Goal: Check status: Check status

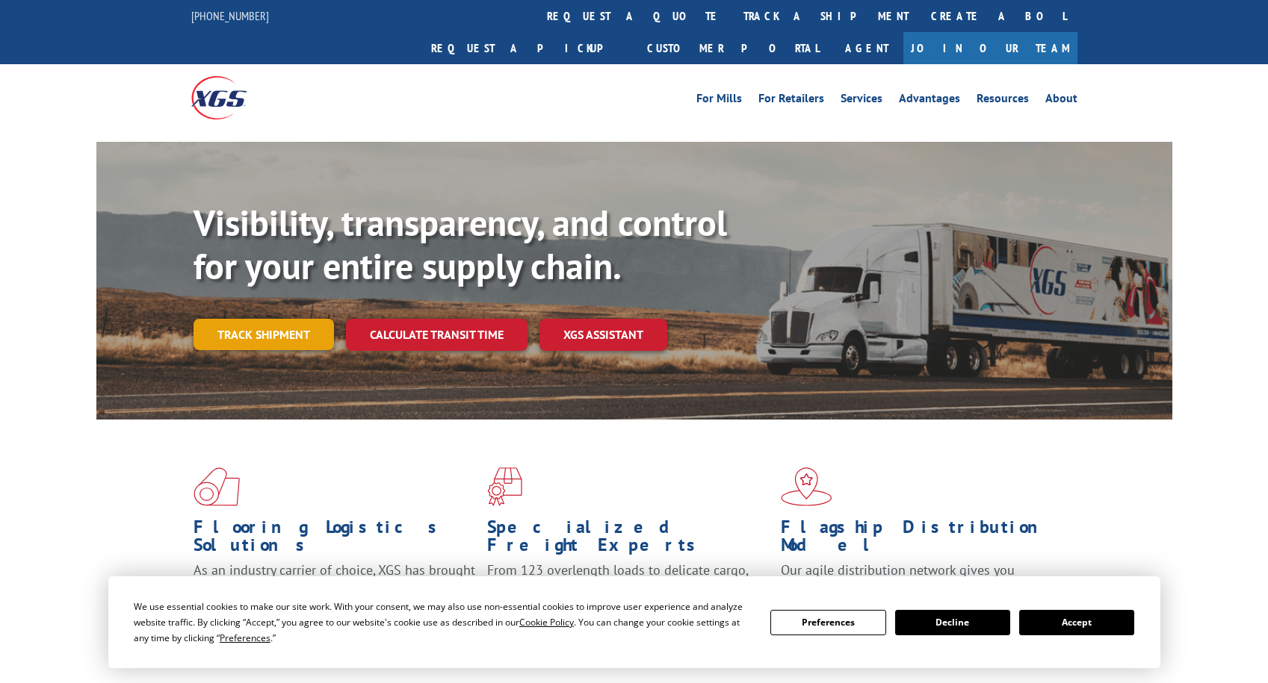
click at [276, 319] on link "Track shipment" at bounding box center [263, 334] width 140 height 31
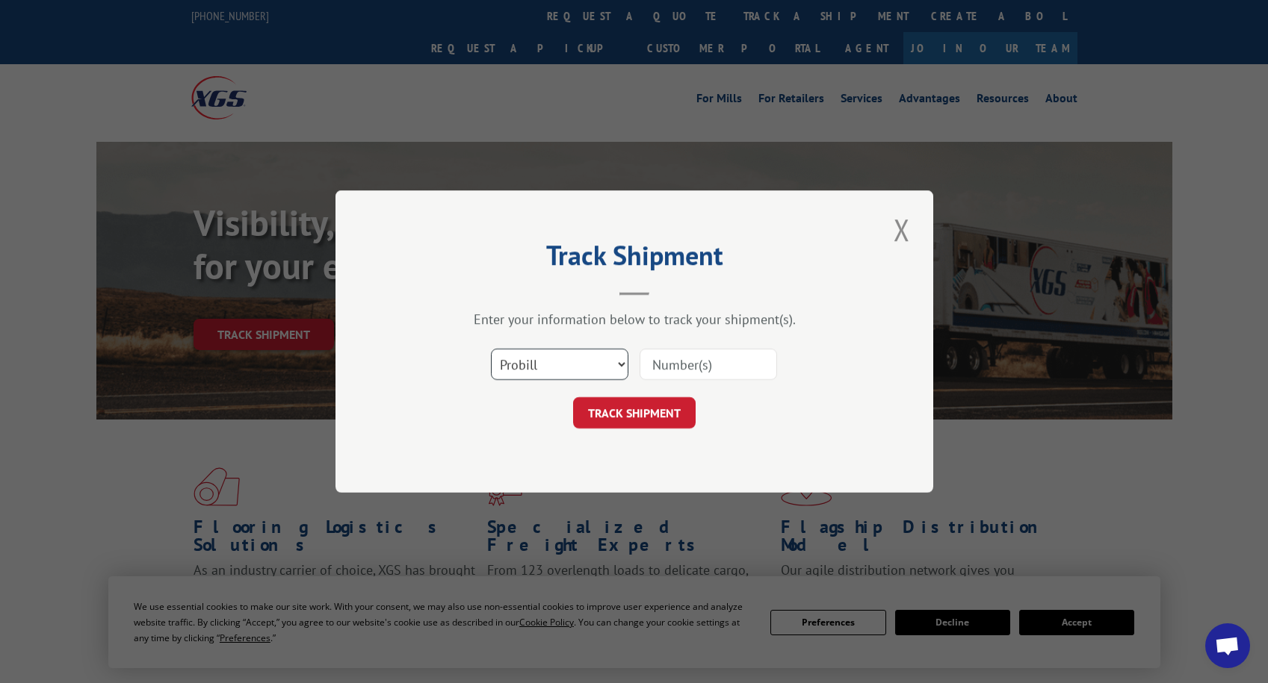
click at [607, 363] on select "Select category... Probill BOL PO" at bounding box center [559, 364] width 137 height 31
select select "bol"
click at [491, 349] on select "Select category... Probill BOL PO" at bounding box center [559, 364] width 137 height 31
click at [671, 367] on input at bounding box center [707, 364] width 137 height 31
paste input "4843239"
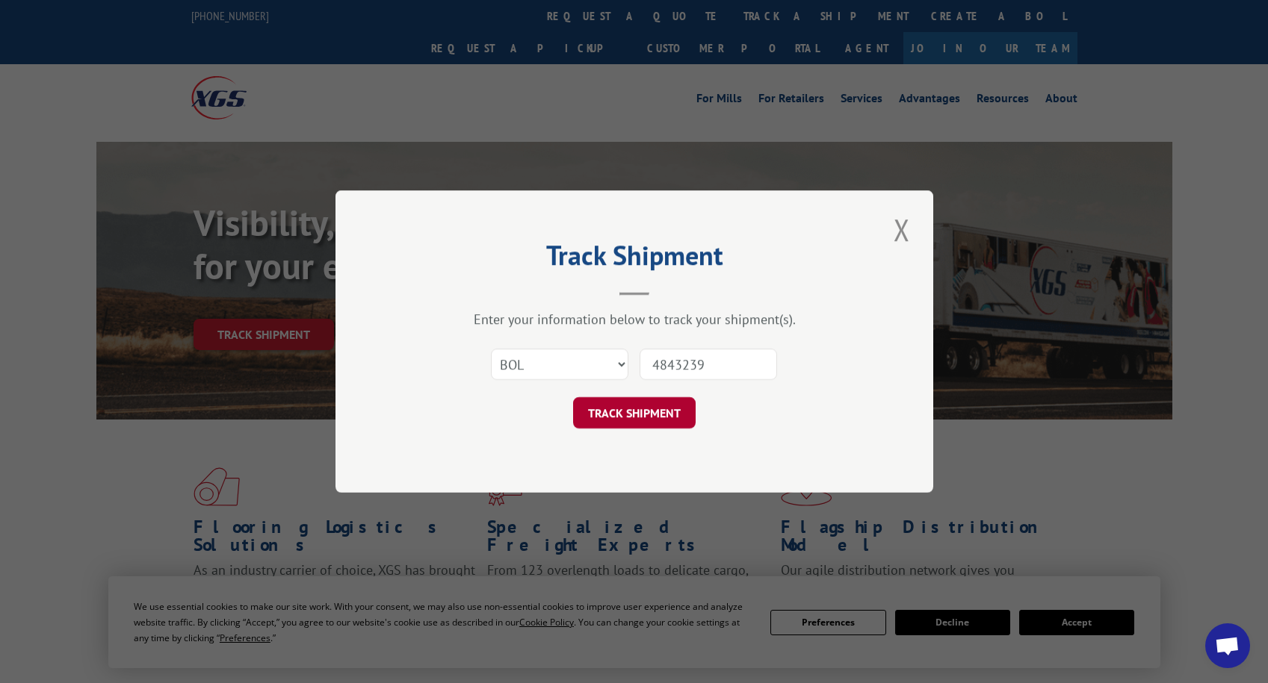
type input "4843239"
click at [630, 427] on button "TRACK SHIPMENT" at bounding box center [634, 412] width 122 height 31
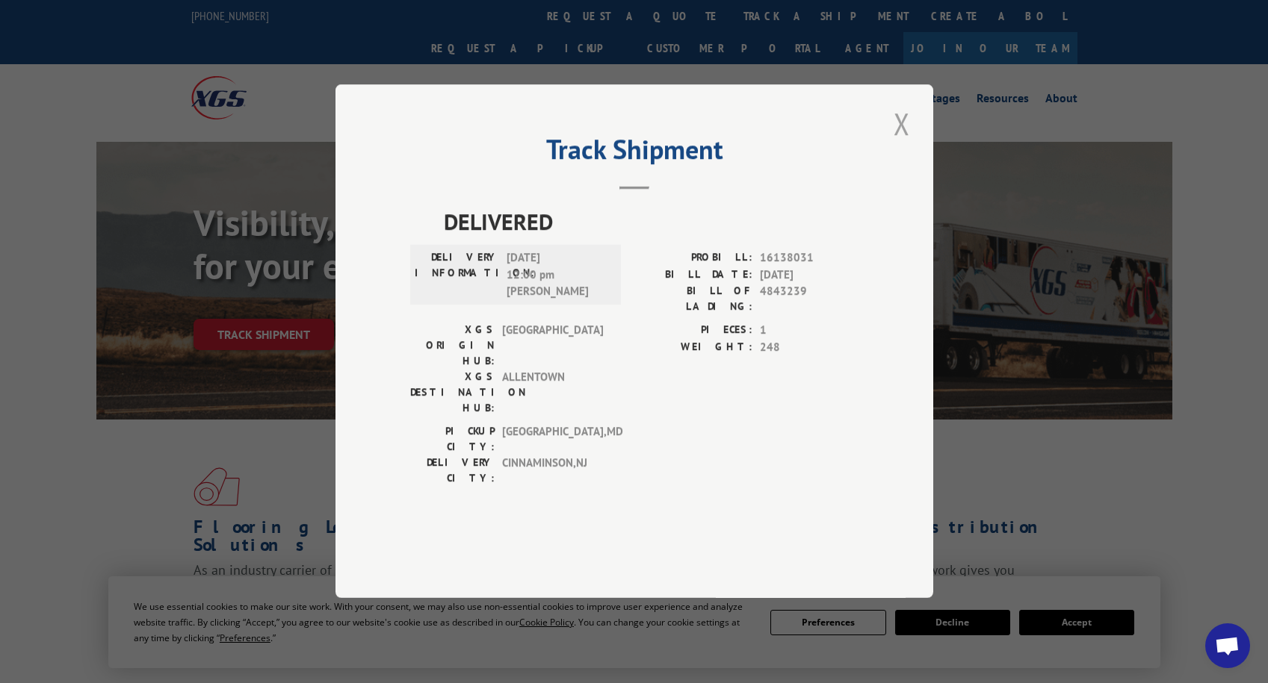
click at [898, 144] on button "Close modal" at bounding box center [901, 123] width 25 height 41
